Goal: Transaction & Acquisition: Purchase product/service

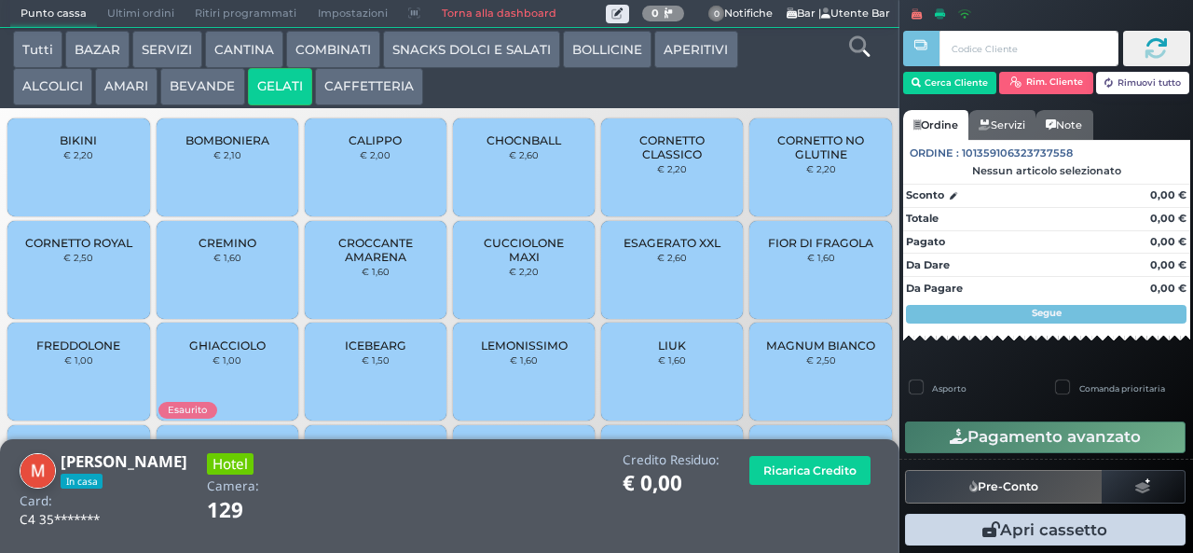
click at [658, 351] on span "LIUK" at bounding box center [672, 345] width 28 height 14
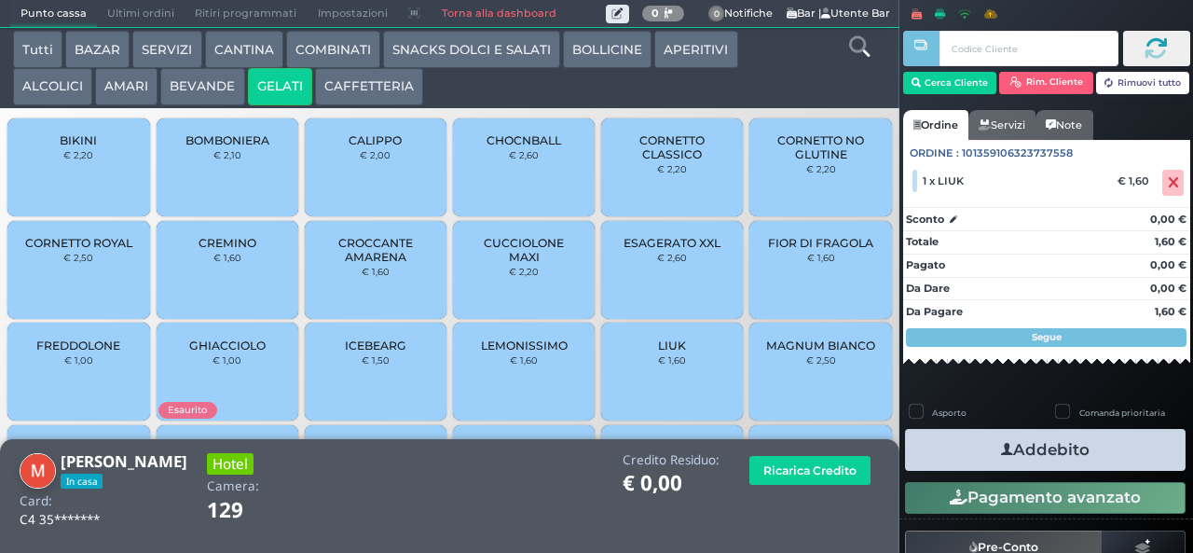
click at [1001, 454] on icon "button" at bounding box center [1007, 450] width 12 height 20
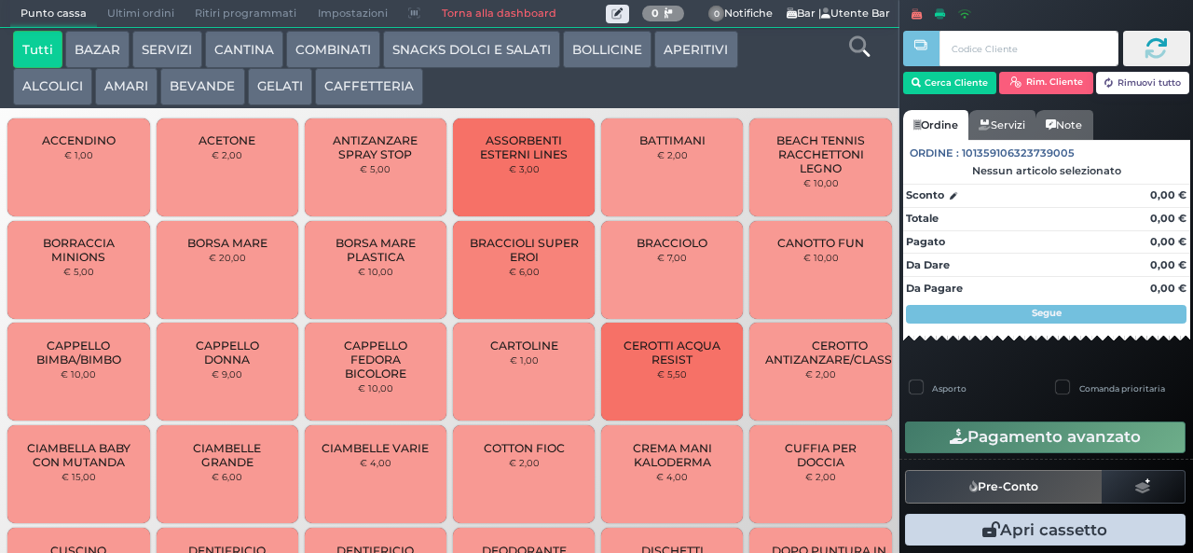
click at [133, 82] on button "AMARI" at bounding box center [126, 86] width 62 height 37
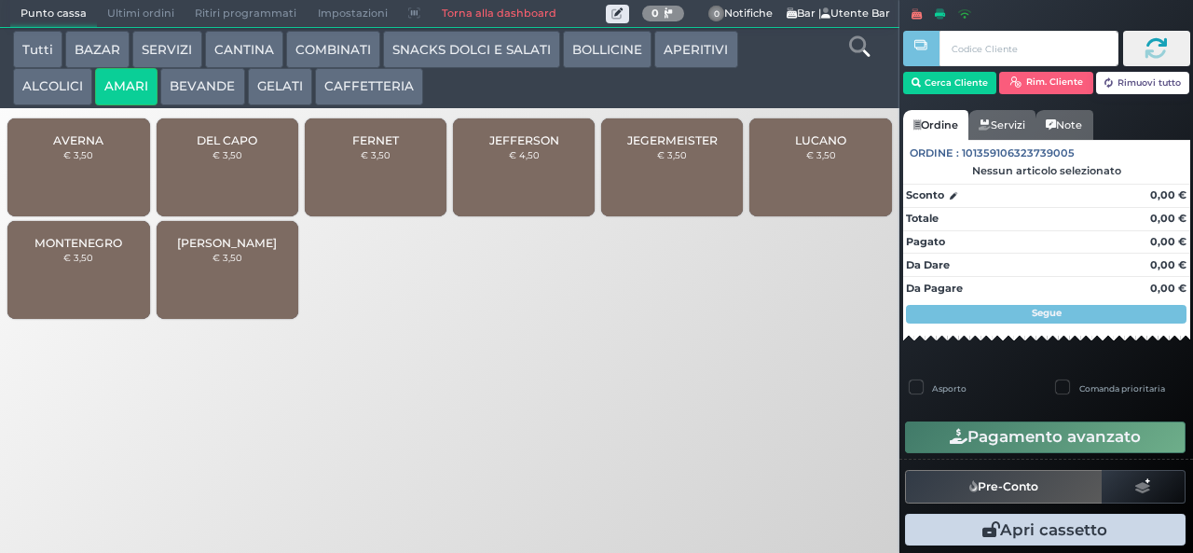
click at [492, 50] on button "SNACKS DOLCI E SALATI" at bounding box center [471, 49] width 177 height 37
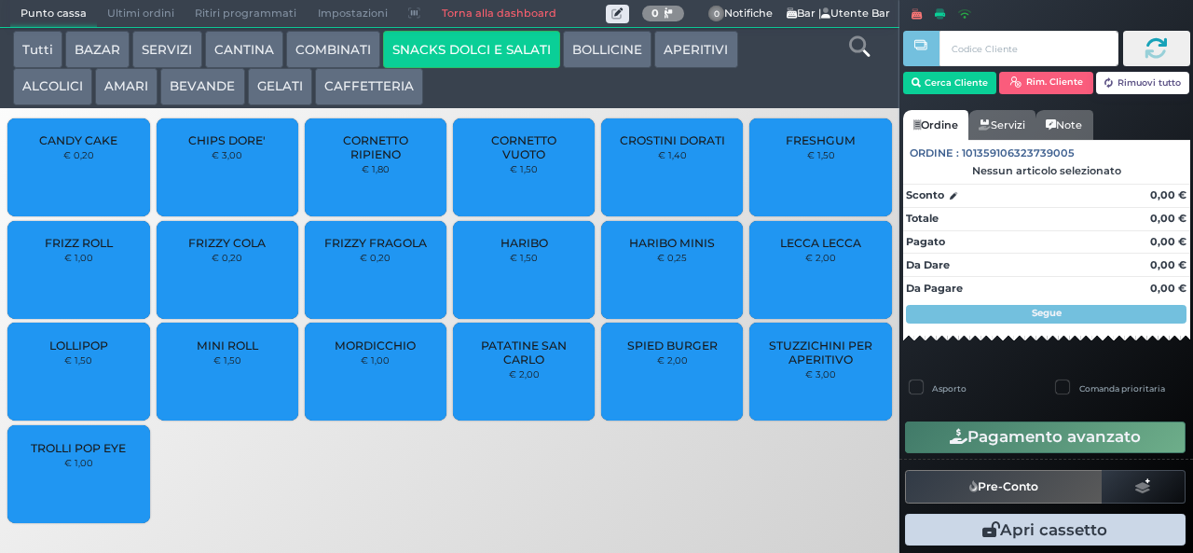
click at [272, 75] on button "GELATI" at bounding box center [280, 86] width 64 height 37
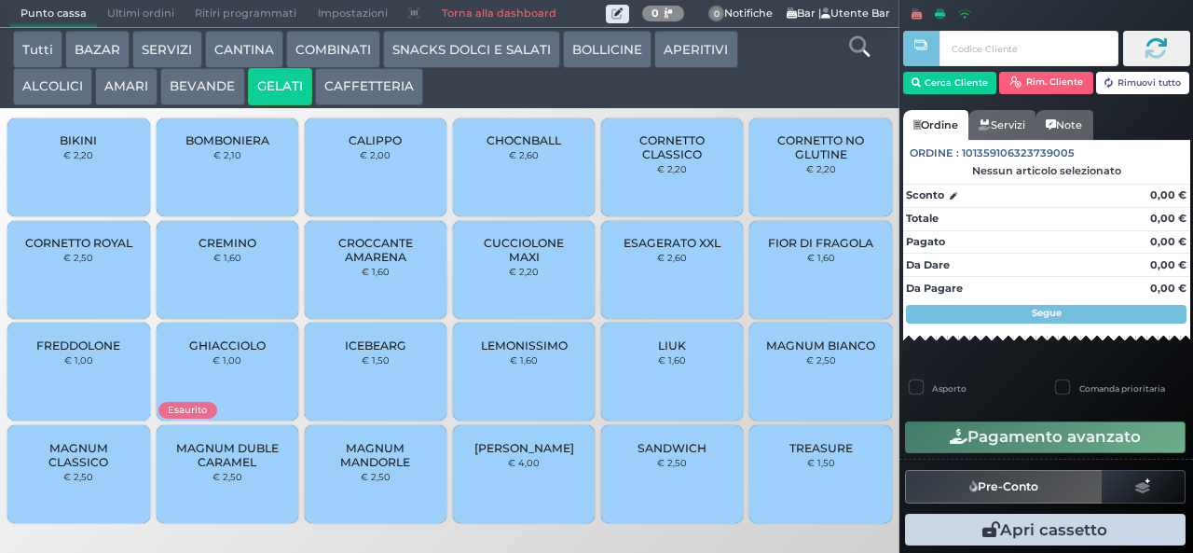
click at [127, 92] on button "AMARI" at bounding box center [126, 86] width 62 height 37
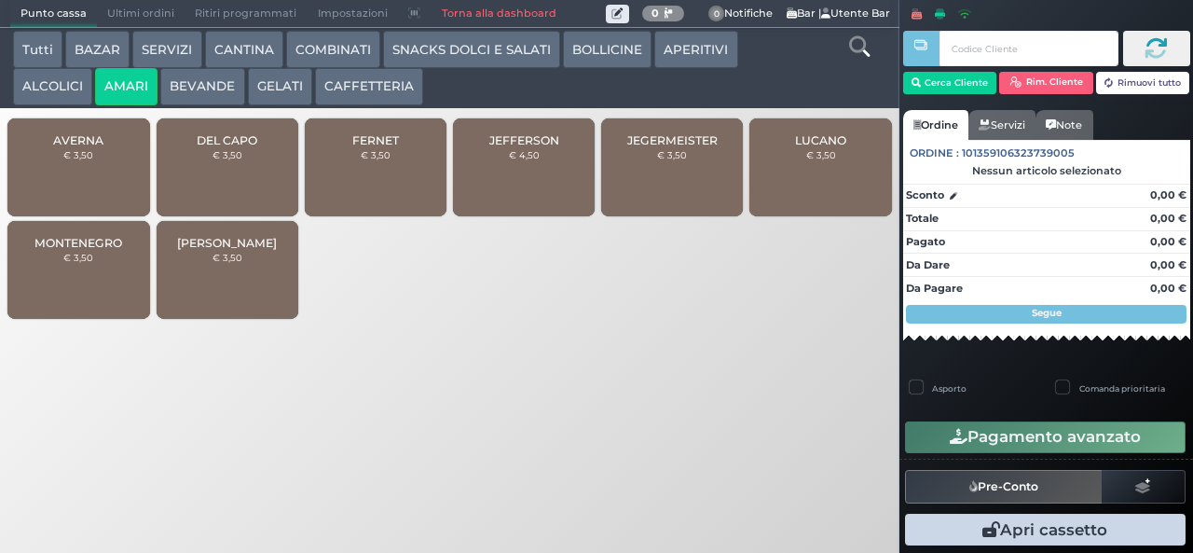
click at [200, 88] on button "BEVANDE" at bounding box center [202, 86] width 84 height 37
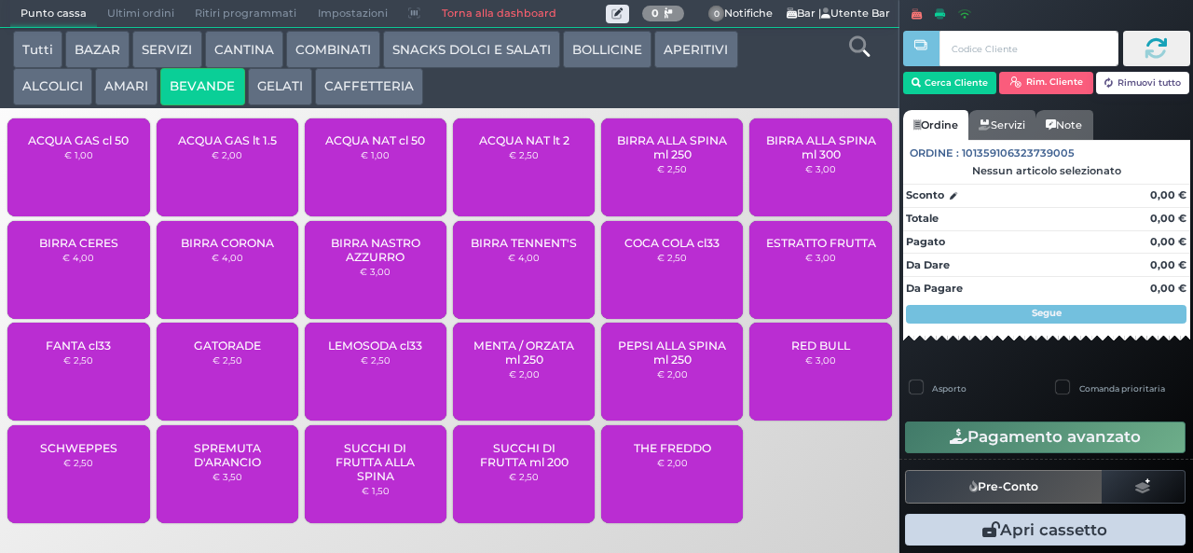
click at [351, 54] on button "COMBINATI" at bounding box center [333, 49] width 94 height 37
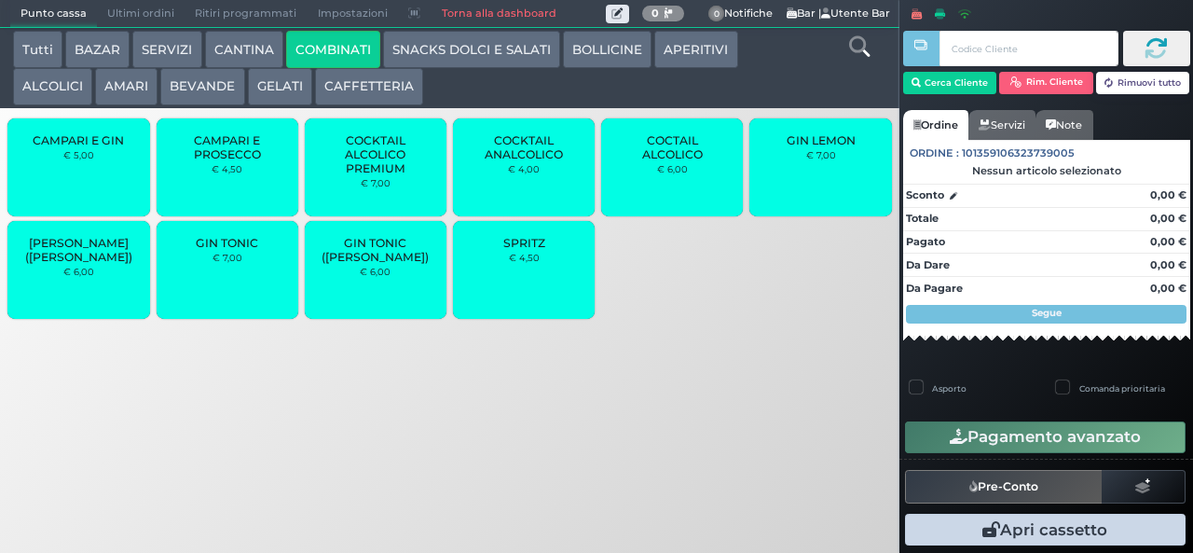
click at [286, 31] on button "COMBINATI" at bounding box center [333, 49] width 94 height 37
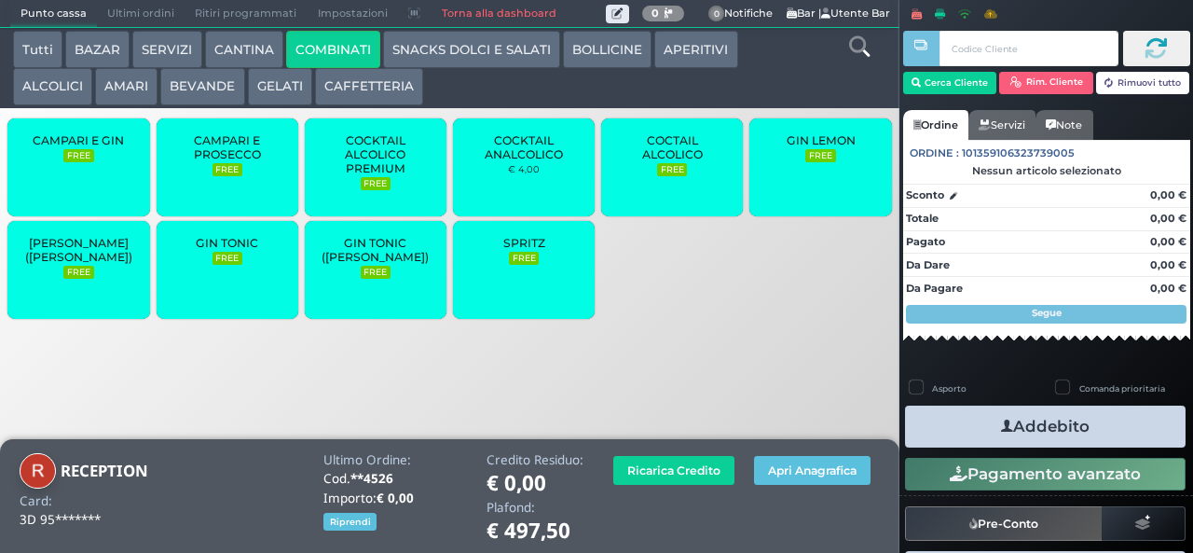
click at [289, 73] on button "GELATI" at bounding box center [280, 86] width 64 height 37
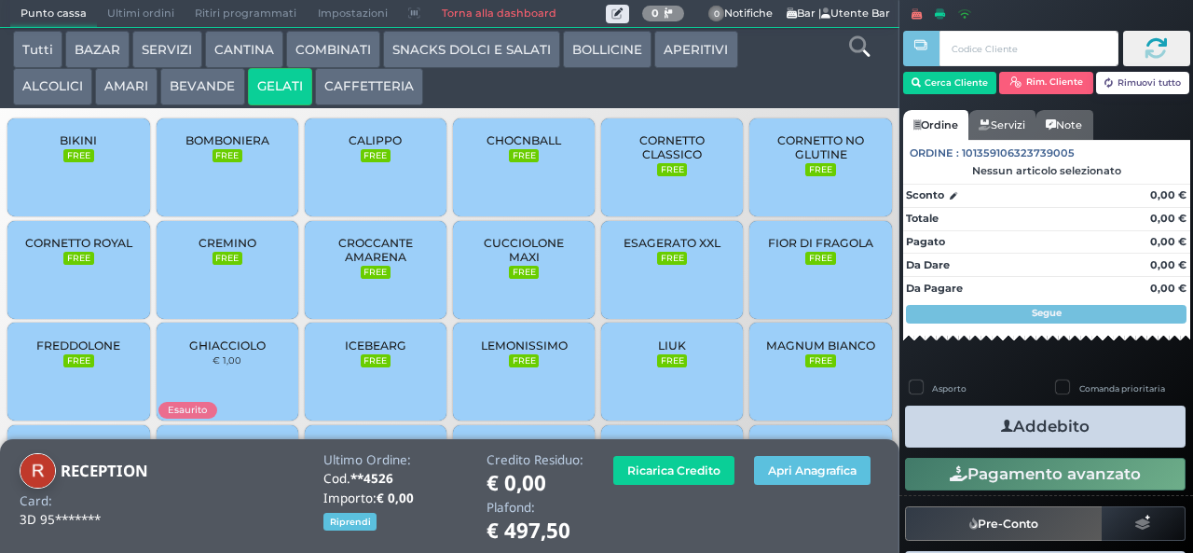
click at [186, 103] on button "BEVANDE" at bounding box center [202, 86] width 84 height 37
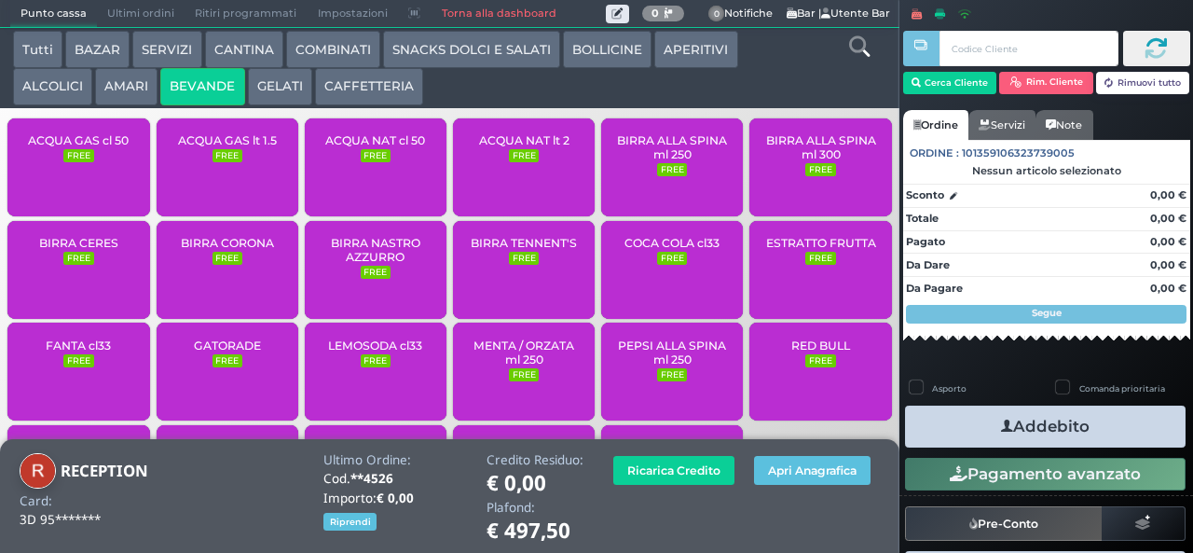
click at [498, 147] on span "ACQUA NAT lt 2" at bounding box center [524, 140] width 90 height 14
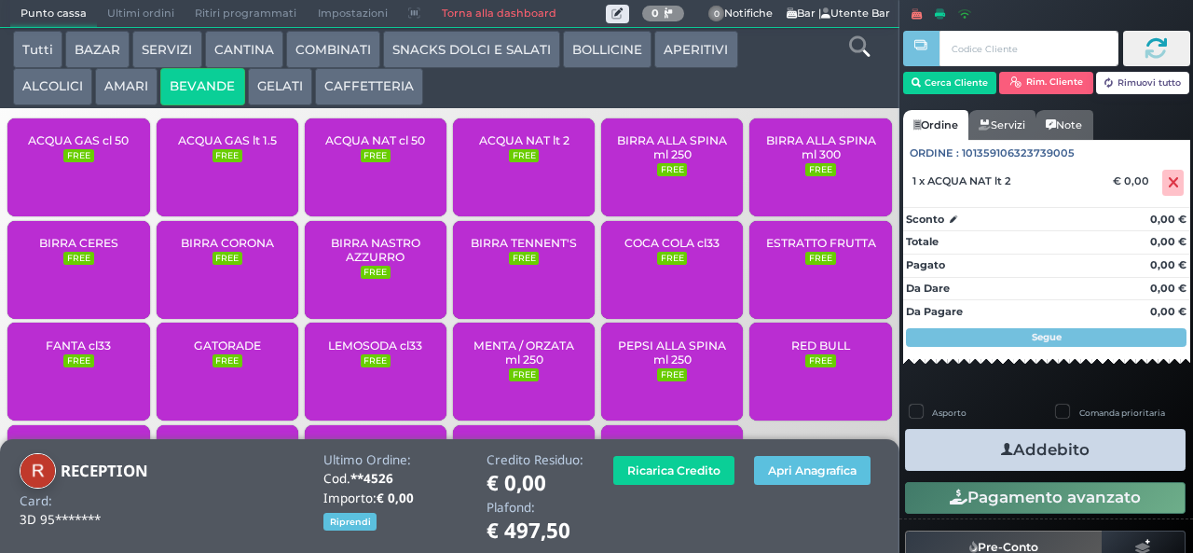
click at [1096, 462] on button "Addebito" at bounding box center [1045, 450] width 281 height 42
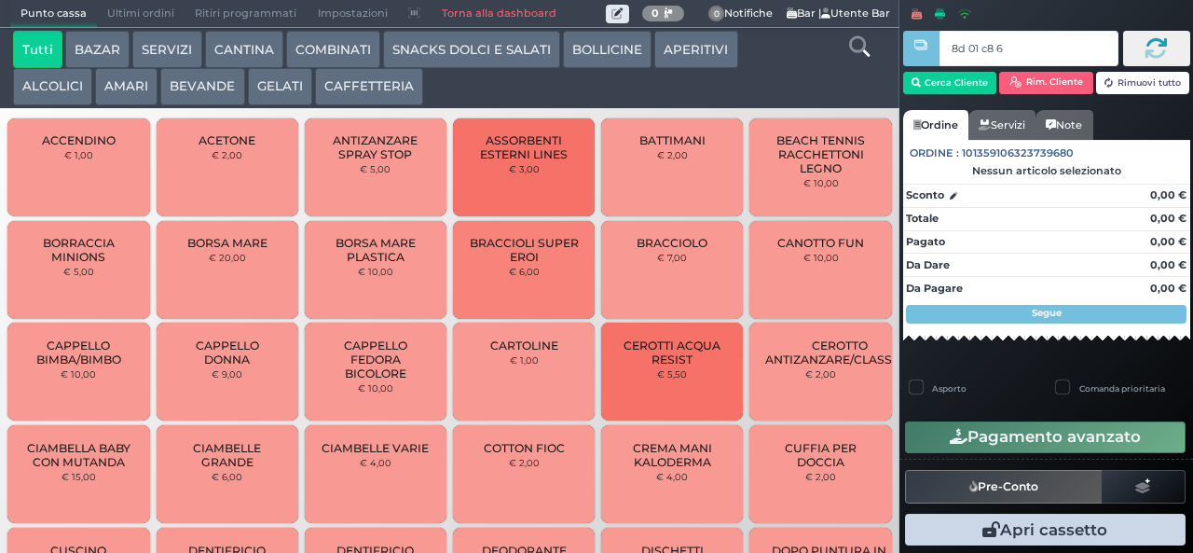
type input "8d 01 c8 65"
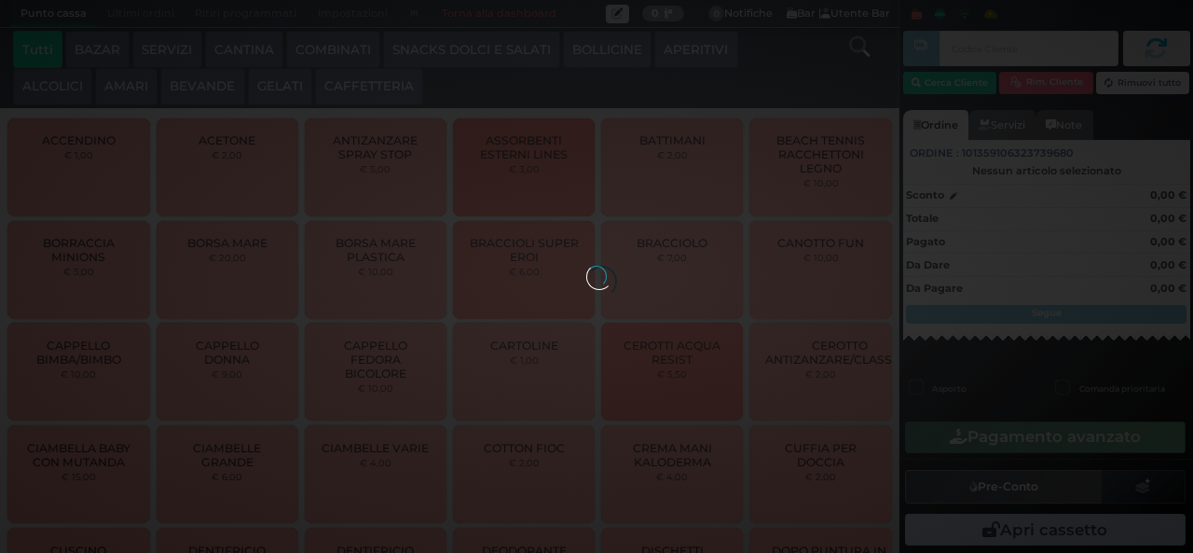
click at [224, 95] on button "BEVANDE" at bounding box center [202, 86] width 84 height 37
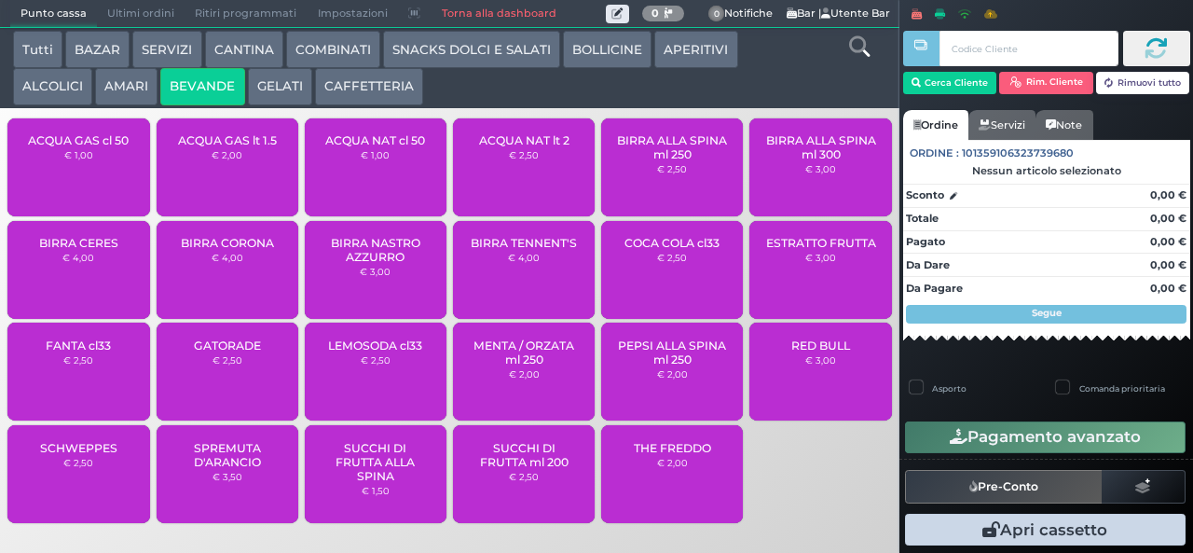
click at [540, 147] on span "ACQUA NAT lt 2" at bounding box center [524, 140] width 90 height 14
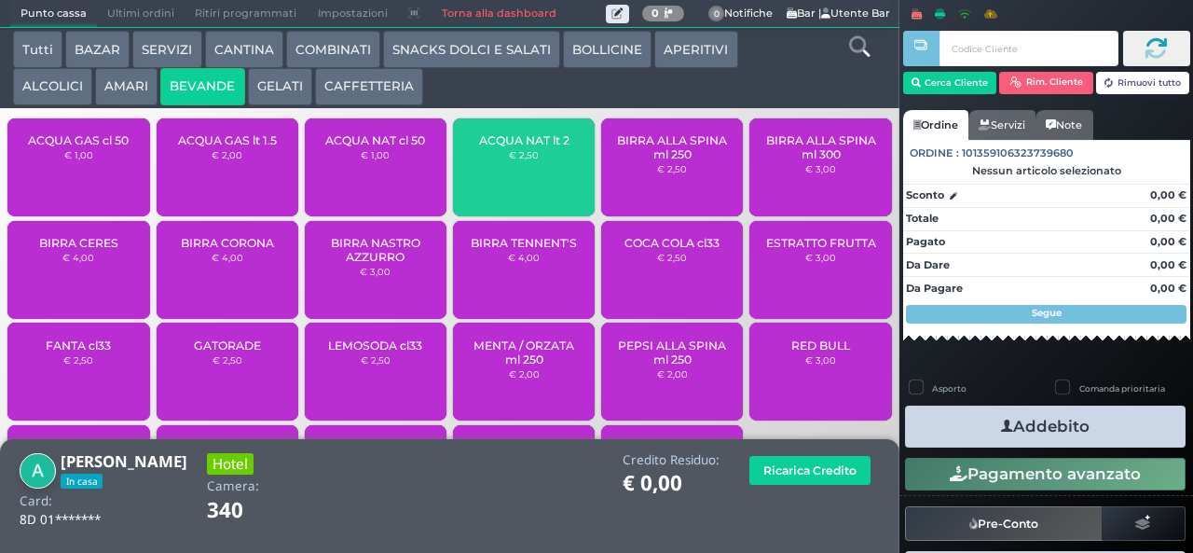
click at [1105, 433] on button "Addebito" at bounding box center [1045, 427] width 281 height 42
